Goal: Download file/media

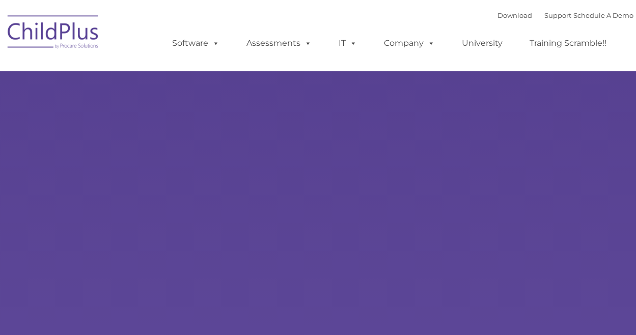
type input ""
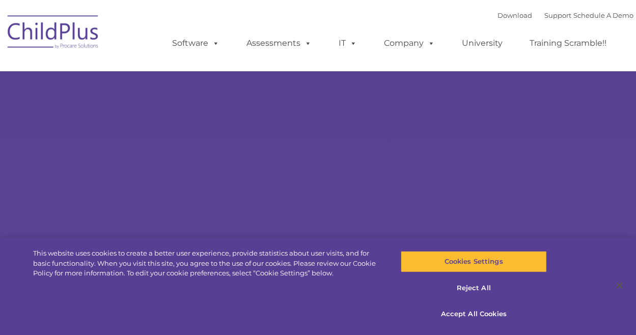
select select "MEDIUM"
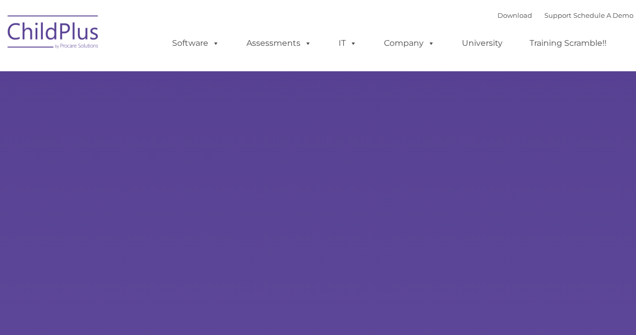
type input ""
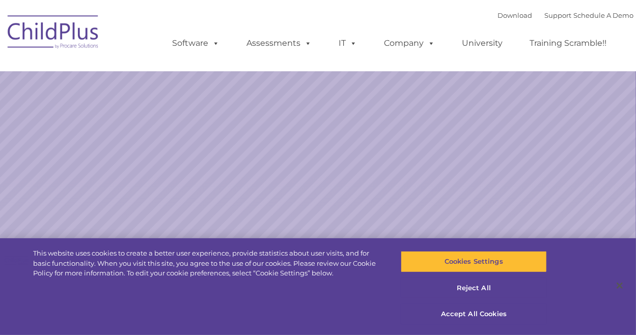
select select "MEDIUM"
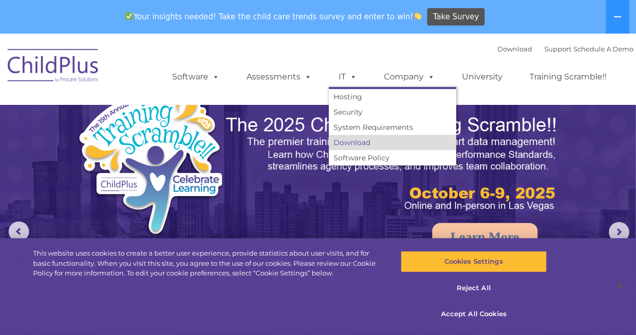
click at [352, 142] on link "Download" at bounding box center [392, 142] width 127 height 15
